Goal: Navigation & Orientation: Find specific page/section

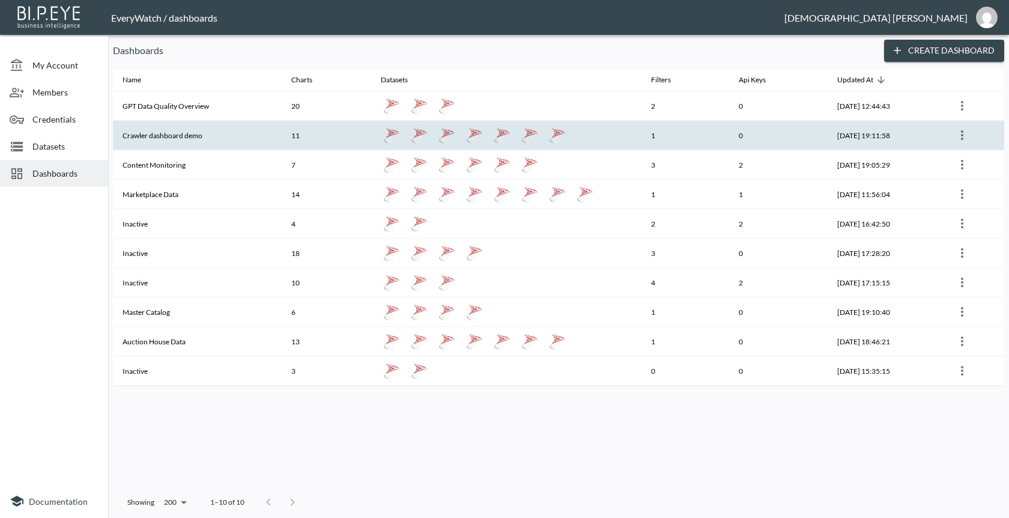
click at [255, 136] on th "Crawler dashboard demo" at bounding box center [197, 135] width 169 height 29
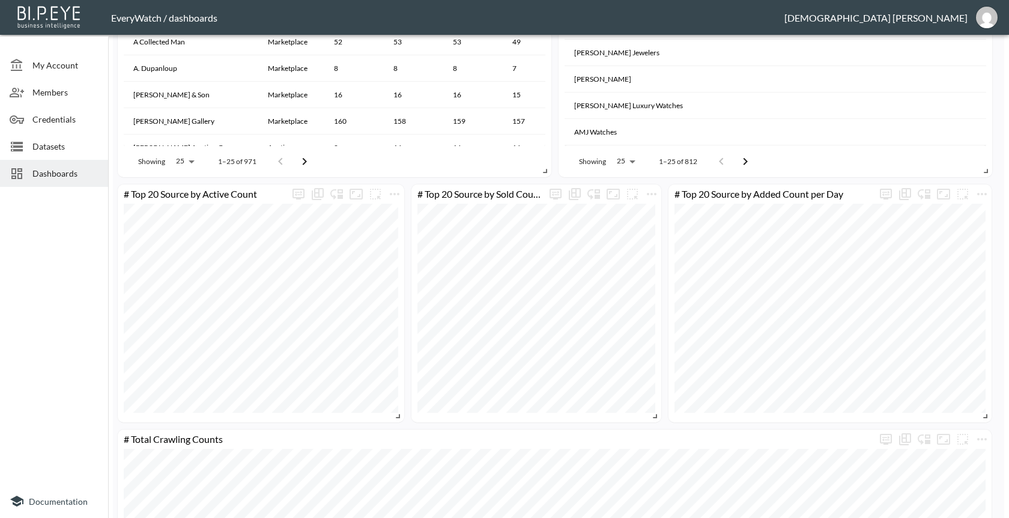
scroll to position [1285, 0]
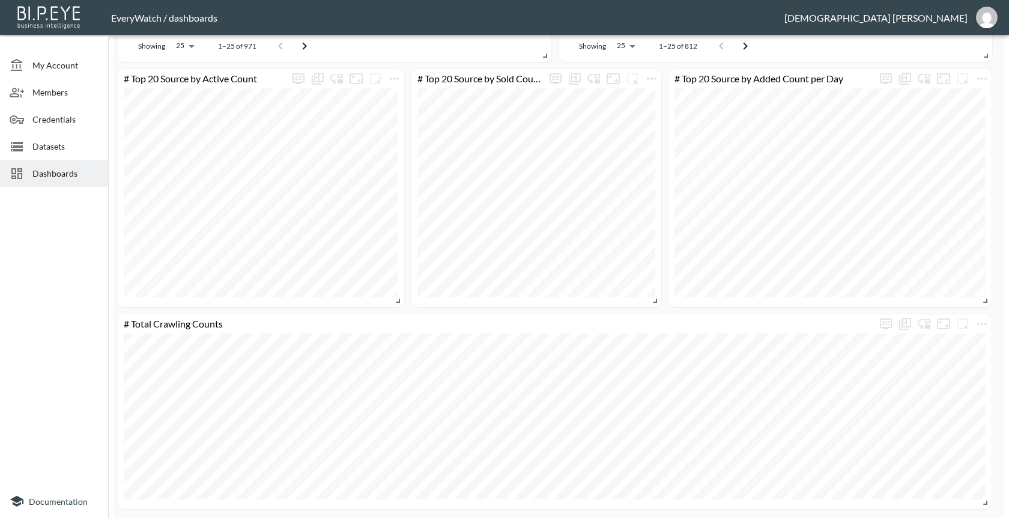
click at [27, 166] on div at bounding box center [21, 173] width 23 height 14
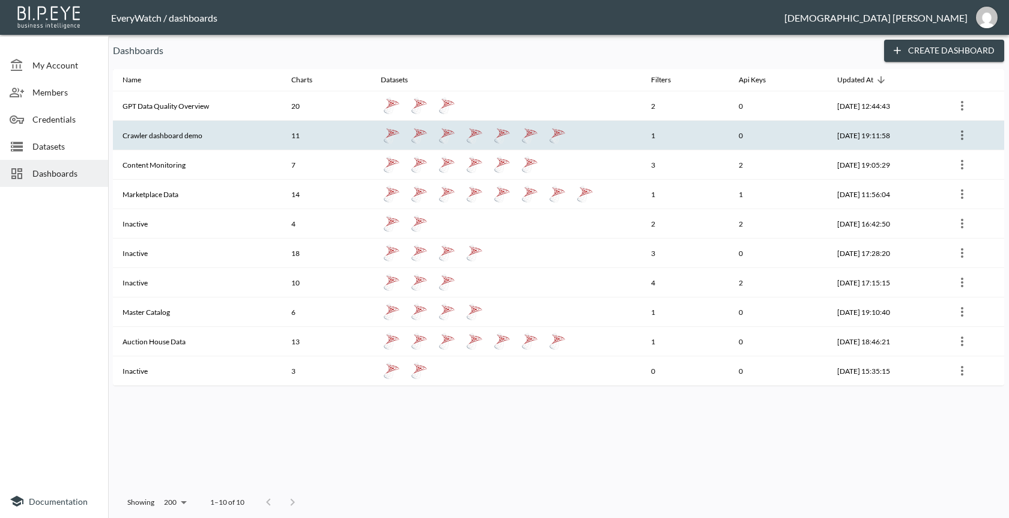
click at [182, 129] on th "Crawler dashboard demo" at bounding box center [197, 135] width 169 height 29
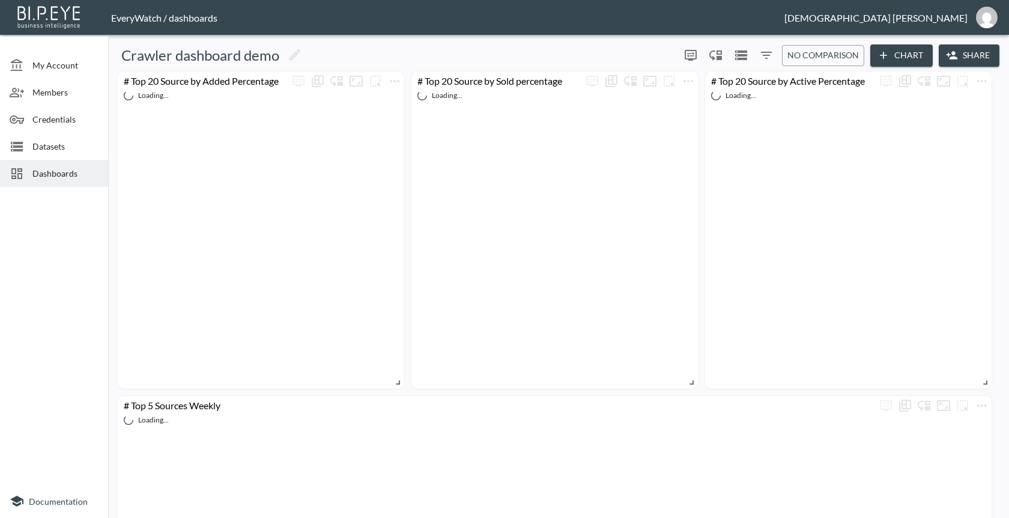
click at [74, 172] on span "Dashboards" at bounding box center [65, 173] width 66 height 13
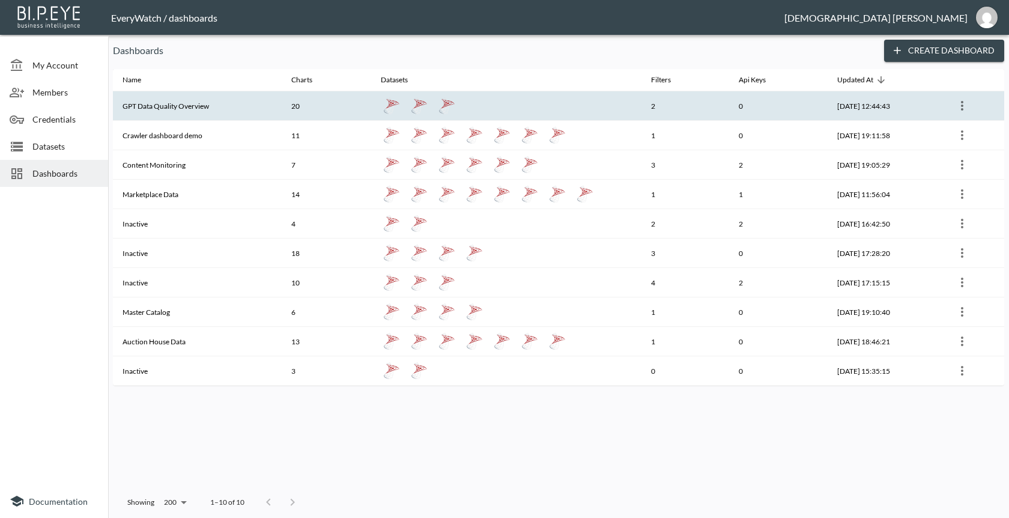
click at [198, 103] on th "GPT Data Quality Overview" at bounding box center [197, 105] width 169 height 29
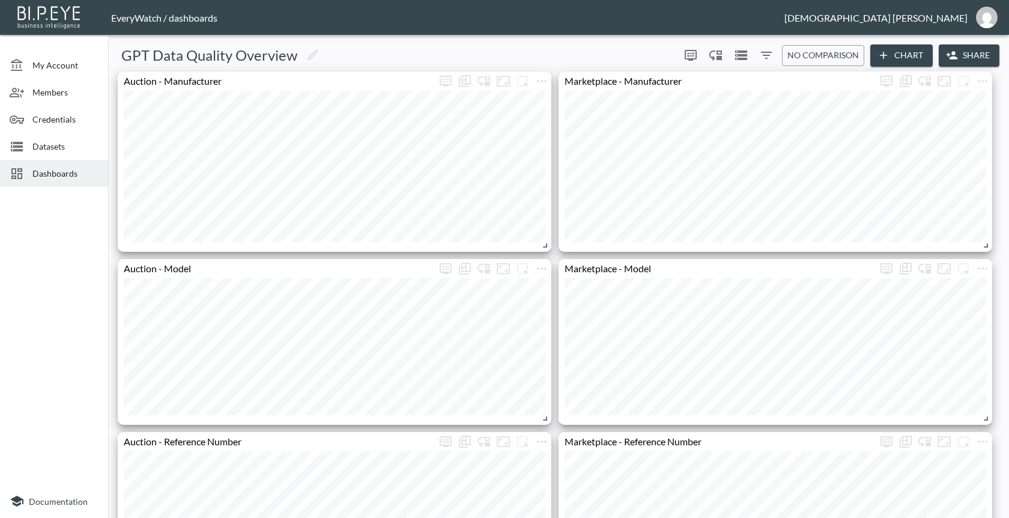
click at [87, 176] on span "Dashboards" at bounding box center [65, 173] width 66 height 13
